Goal: Task Accomplishment & Management: Use online tool/utility

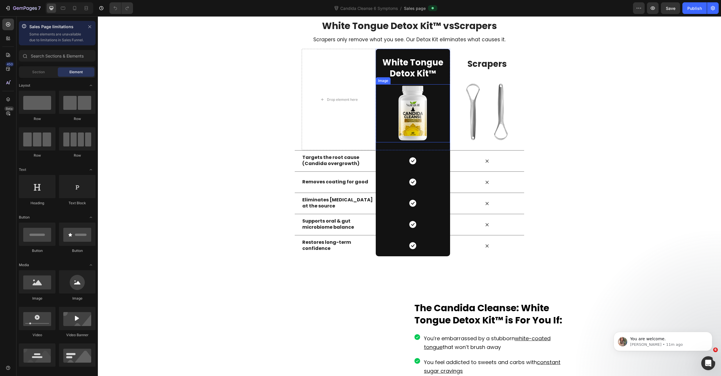
scroll to position [957, 0]
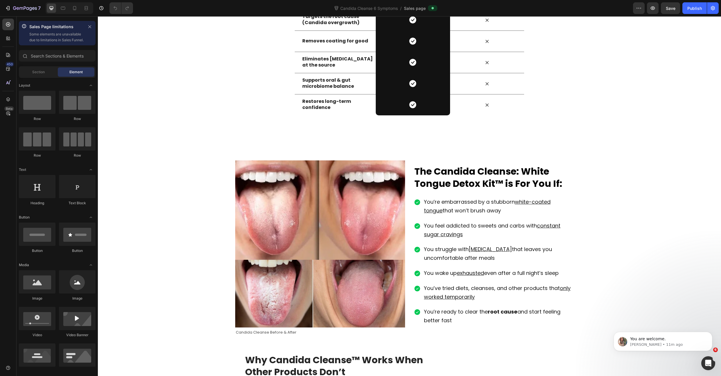
click at [515, 15] on div "7 Version history Candida Cleanse 6 Symptoms / Sales page Preview Save Publish" at bounding box center [360, 8] width 721 height 17
click at [655, 6] on icon "button" at bounding box center [653, 8] width 6 height 6
drag, startPoint x: 544, startPoint y: 14, endPoint x: 557, endPoint y: 14, distance: 13.1
click at [544, 14] on div "Candida Cleanse 6 Symptoms / Sales page" at bounding box center [386, 8] width 496 height 12
click at [640, 9] on icon "button" at bounding box center [639, 8] width 6 height 6
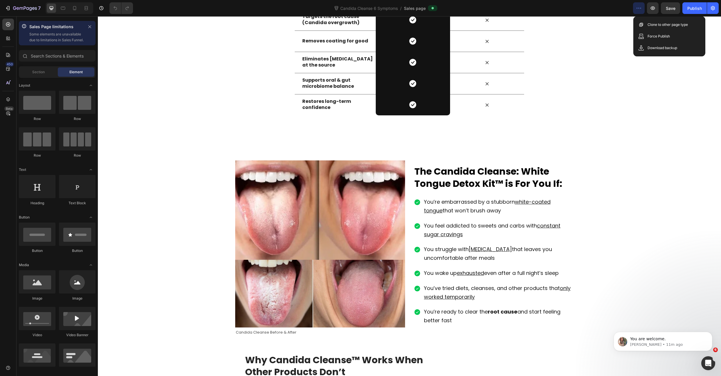
click at [590, 12] on div "Candida Cleanse 6 Symptoms / Sales page" at bounding box center [386, 8] width 496 height 12
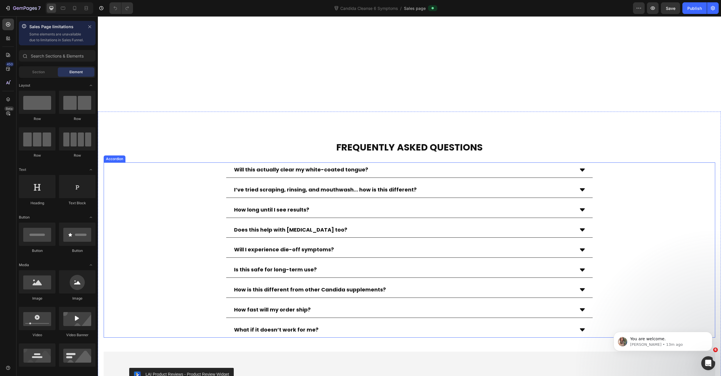
scroll to position [3210, 0]
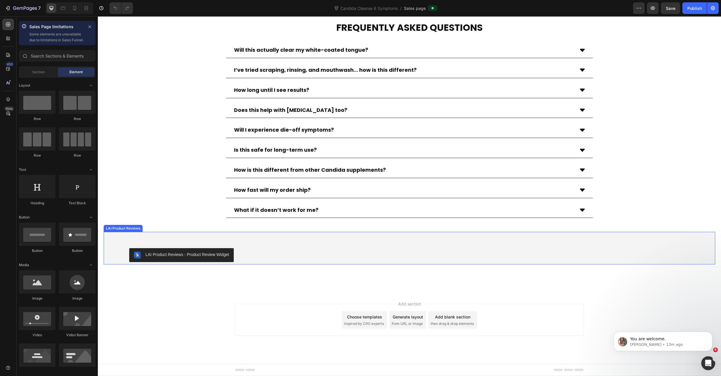
click at [295, 252] on div "LAI Product Reviews - Product Review Widget" at bounding box center [409, 255] width 561 height 14
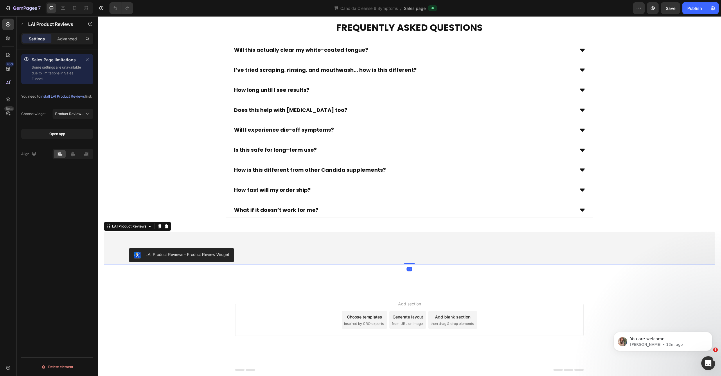
click at [82, 124] on div "Choose widget Product Review Sections" at bounding box center [57, 114] width 72 height 20
click at [82, 119] on button "Product Review Sections" at bounding box center [73, 114] width 41 height 10
click at [48, 104] on div "You need to install LAI Product Reviews first." at bounding box center [57, 96] width 72 height 15
click at [165, 226] on icon at bounding box center [167, 226] width 4 height 4
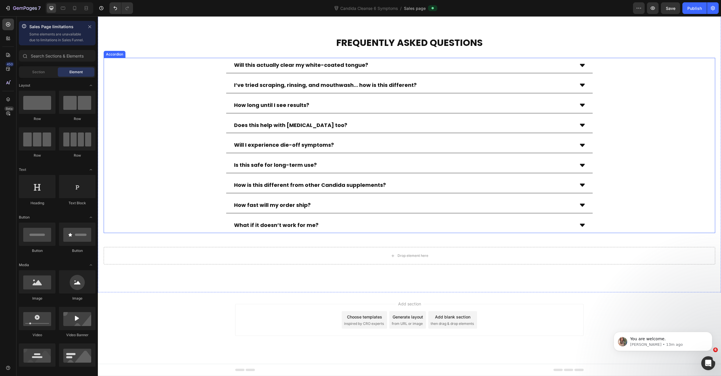
scroll to position [3195, 0]
click at [41, 62] on input "text" at bounding box center [57, 56] width 77 height 12
click at [7, 36] on icon at bounding box center [8, 38] width 6 height 6
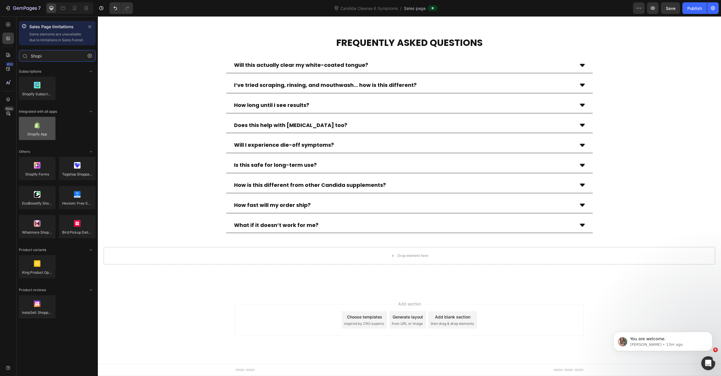
type input "Shopi"
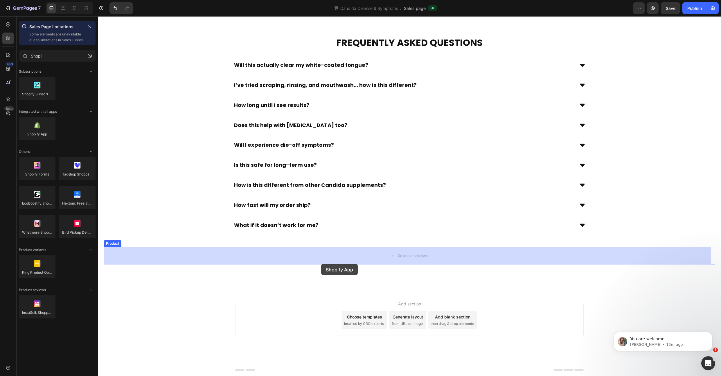
drag, startPoint x: 136, startPoint y: 159, endPoint x: 322, endPoint y: 263, distance: 213.3
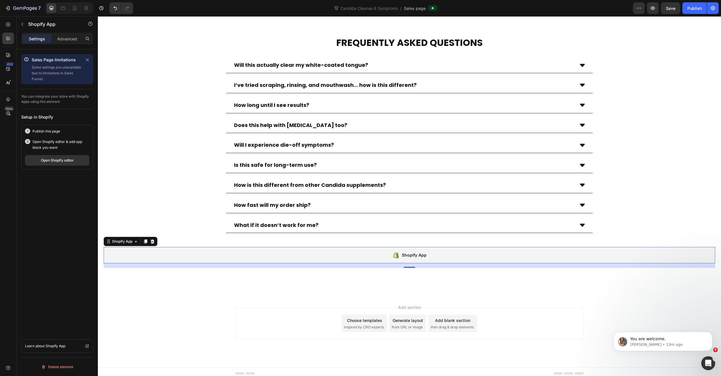
scroll to position [3198, 0]
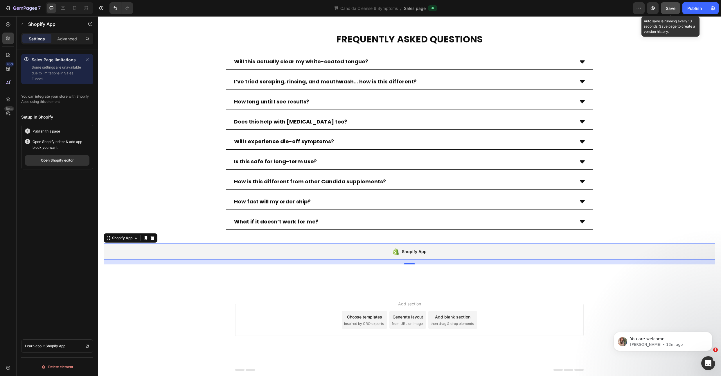
click at [674, 6] on span "Save" at bounding box center [671, 8] width 10 height 5
click at [692, 10] on div "Publish" at bounding box center [695, 8] width 15 height 6
click at [378, 8] on span "Candida Cleanse 6 Symptoms" at bounding box center [369, 8] width 60 height 6
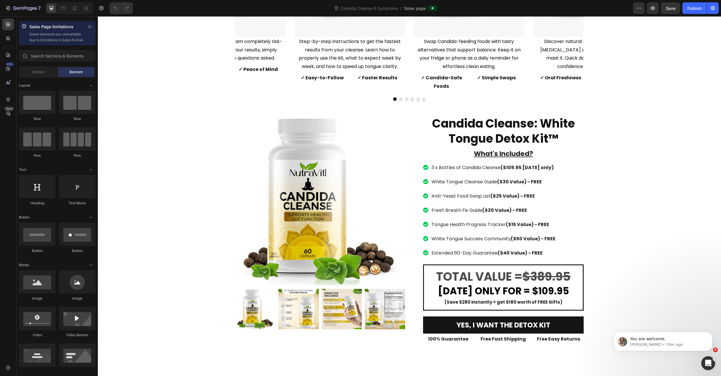
scroll to position [3202, 0]
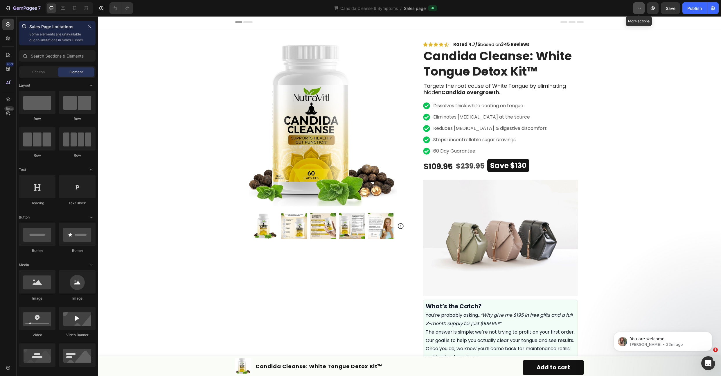
click at [641, 10] on icon "button" at bounding box center [639, 8] width 6 height 6
click at [576, 8] on div "Candida Cleanse 6 Symptoms / Sales page" at bounding box center [386, 8] width 496 height 12
click at [577, 95] on div "Product Images Row Icon Icon Icon Icon Icon Icon List Rated 4.7/5 based on 345 …" at bounding box center [409, 380] width 349 height 705
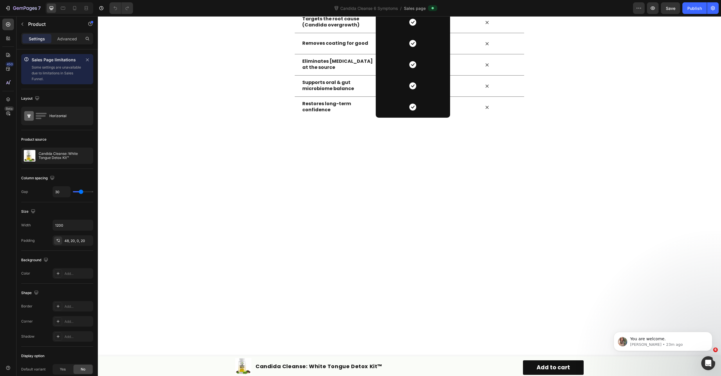
scroll to position [708, 0]
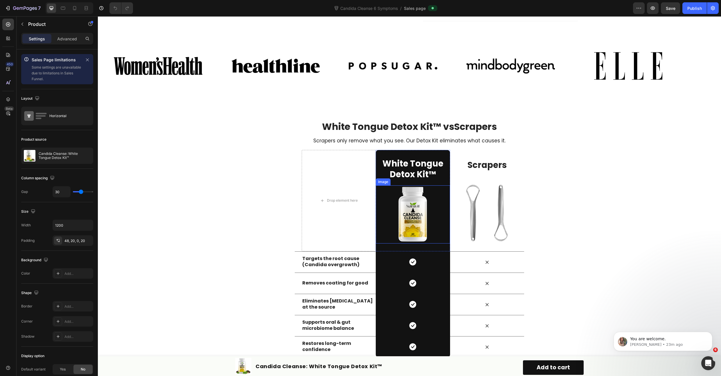
click at [419, 221] on img at bounding box center [413, 214] width 58 height 58
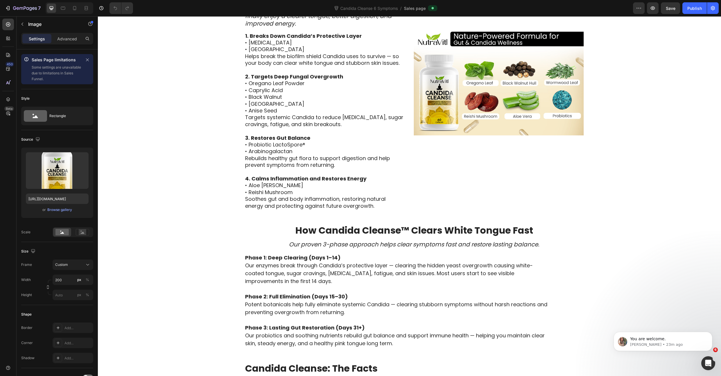
scroll to position [1748, 0]
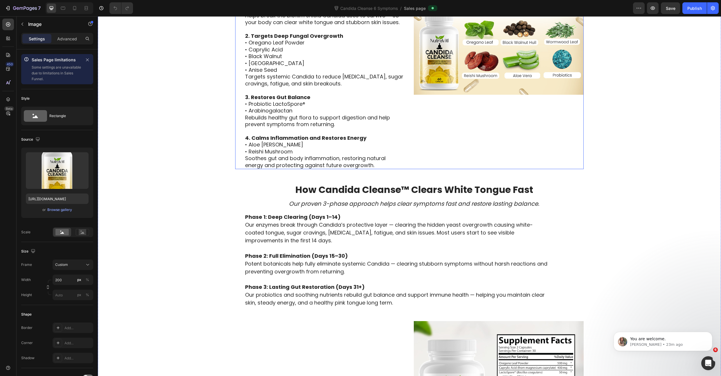
click at [459, 127] on div "Image" at bounding box center [499, 42] width 170 height 254
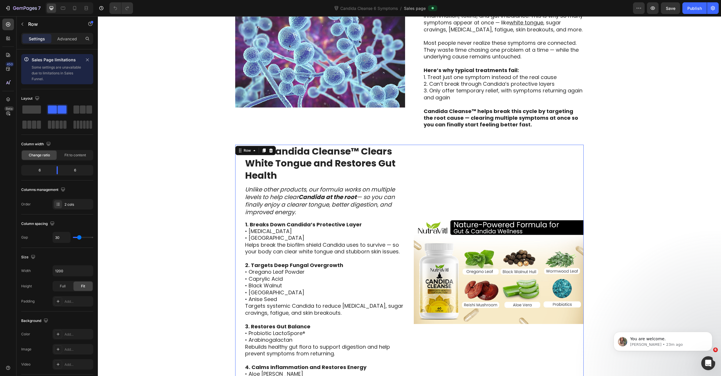
scroll to position [1975, 0]
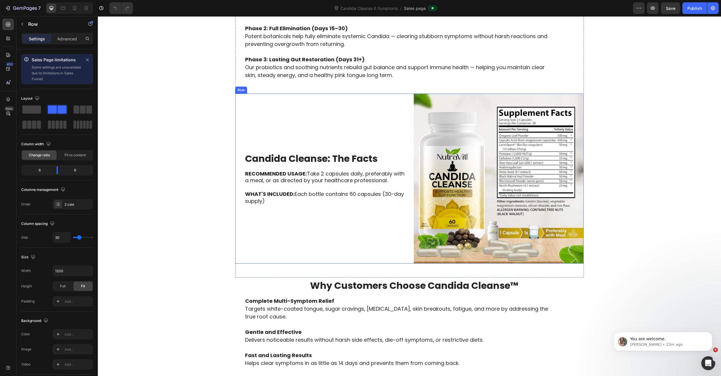
click at [394, 135] on div "Candida Cleanse: The Facts Heading RECOMMENDED USAGE: Take 2 capsules daily, pr…" at bounding box center [320, 179] width 170 height 170
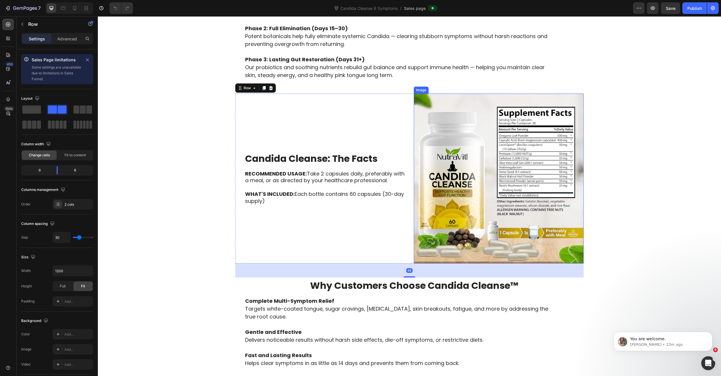
click at [433, 131] on img at bounding box center [499, 179] width 170 height 170
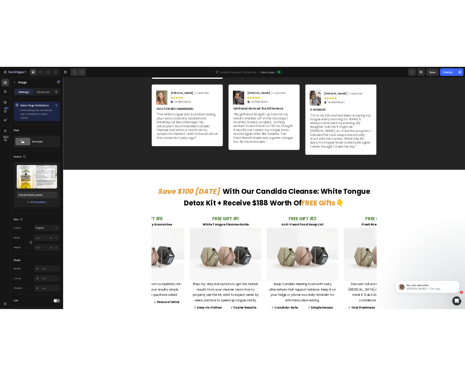
scroll to position [2843, 0]
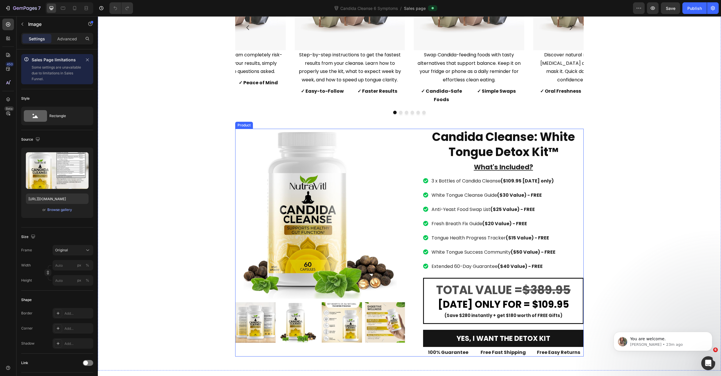
click at [405, 143] on div "Product Images Candida Cleanse: White Tongue Detox Kit™ Product Title What's In…" at bounding box center [409, 243] width 349 height 228
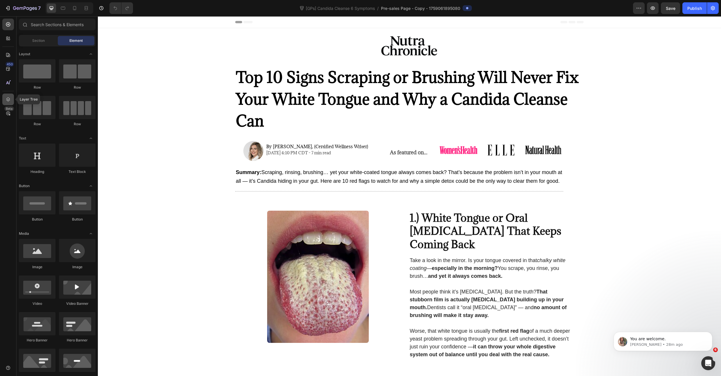
click at [7, 102] on icon at bounding box center [8, 99] width 6 height 6
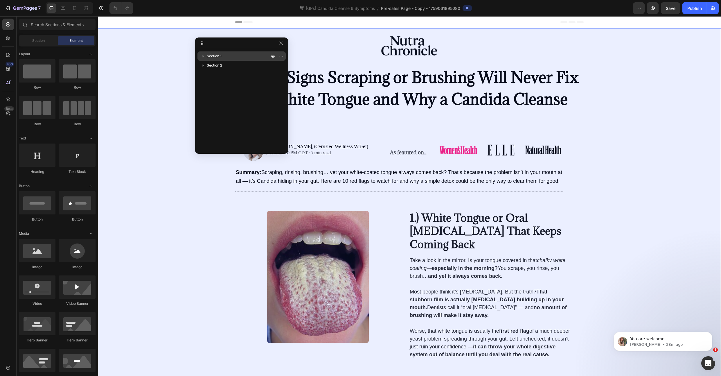
click at [213, 57] on span "Section 1" at bounding box center [214, 56] width 15 height 6
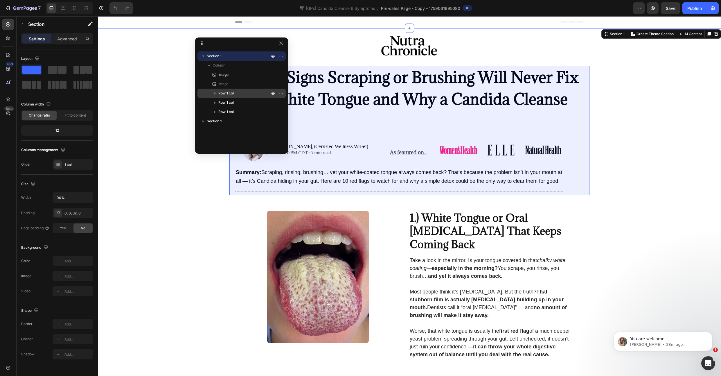
click at [215, 95] on icon "button" at bounding box center [215, 93] width 6 height 6
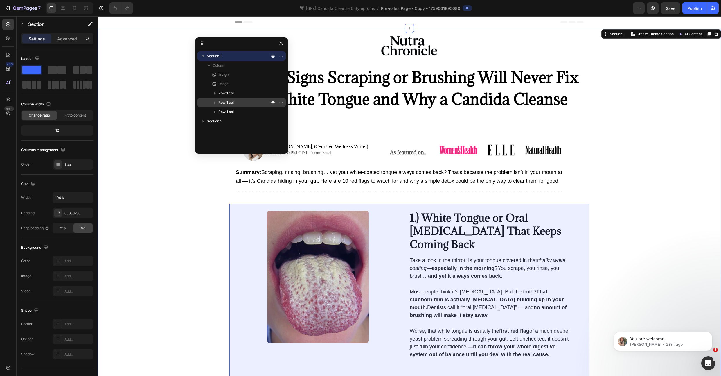
click at [217, 101] on icon "button" at bounding box center [215, 103] width 6 height 6
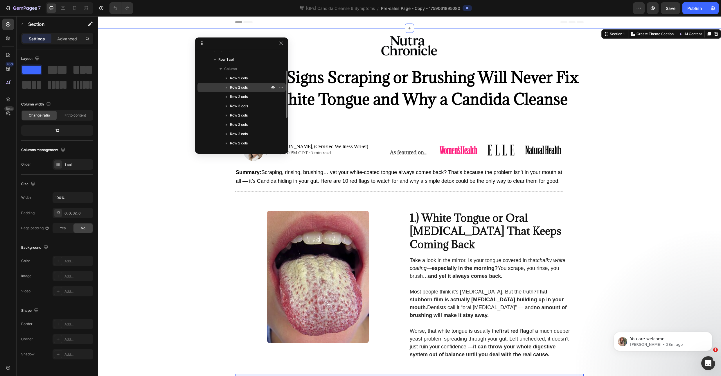
scroll to position [42, 0]
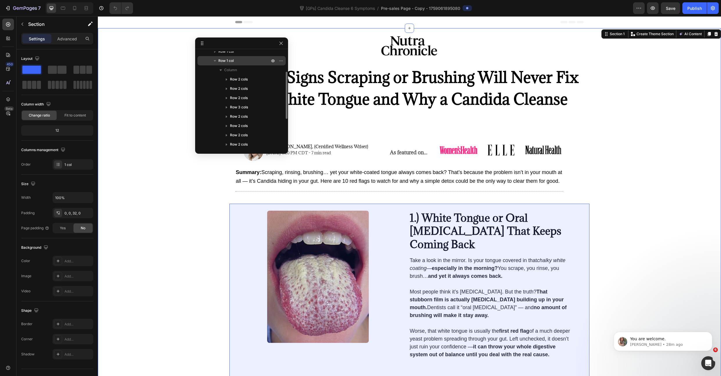
click at [216, 60] on icon "button" at bounding box center [215, 61] width 6 height 6
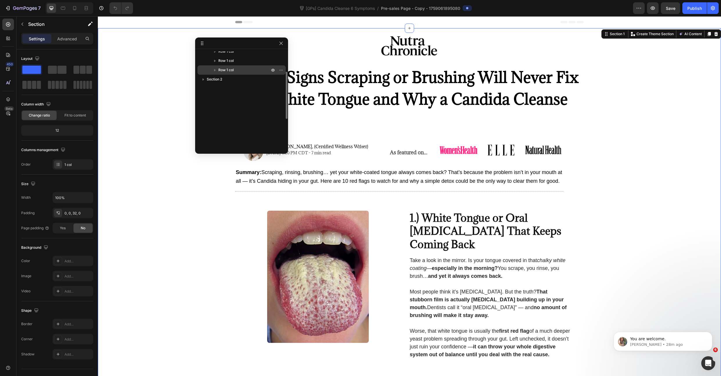
click at [215, 69] on icon "button" at bounding box center [215, 70] width 6 height 6
click at [227, 88] on icon "button" at bounding box center [227, 89] width 6 height 6
click at [204, 96] on icon "button" at bounding box center [203, 98] width 6 height 6
click at [218, 116] on span "Row 1 col" at bounding box center [225, 117] width 15 height 6
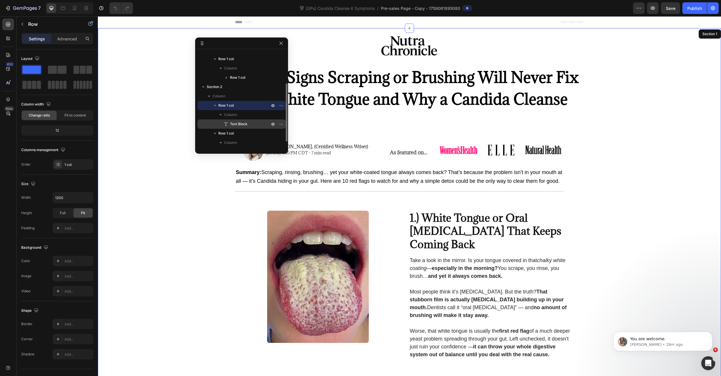
scroll to position [62, 0]
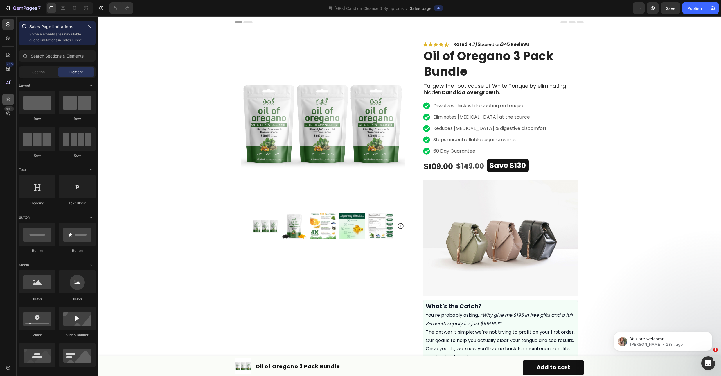
click at [12, 101] on div at bounding box center [8, 100] width 12 height 12
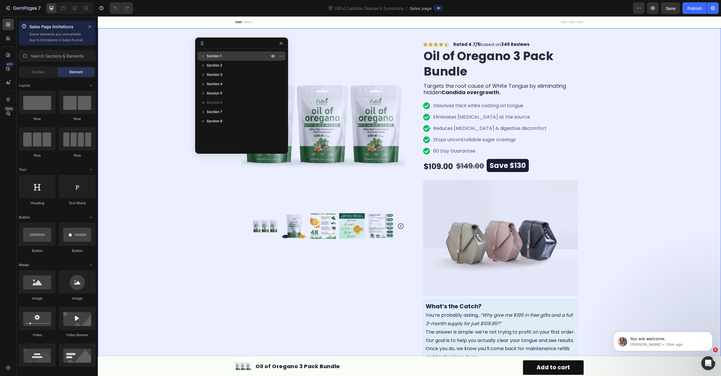
click at [201, 56] on icon "button" at bounding box center [203, 56] width 6 height 6
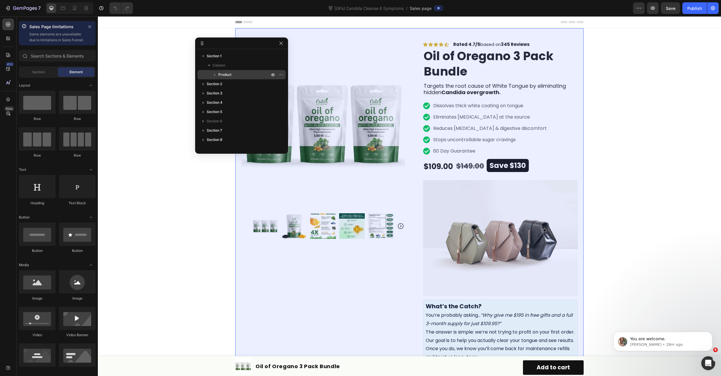
click at [216, 73] on icon "button" at bounding box center [215, 75] width 6 height 6
click at [226, 74] on span "Product" at bounding box center [224, 75] width 13 height 6
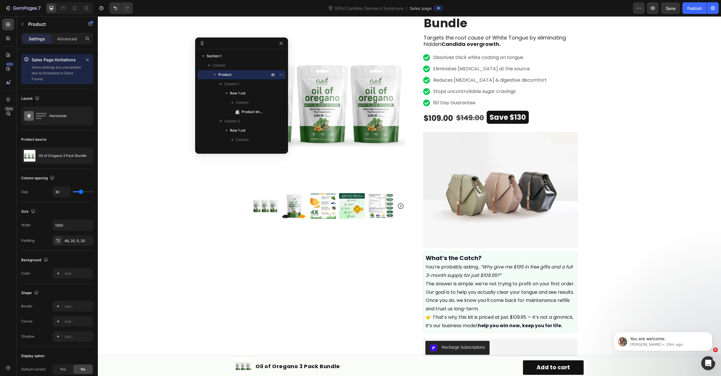
scroll to position [36, 0]
